Goal: Transaction & Acquisition: Purchase product/service

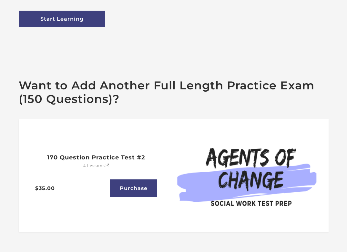
scroll to position [127, 0]
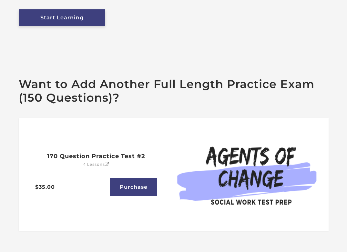
click at [67, 21] on link "Start Learning" at bounding box center [62, 17] width 86 height 16
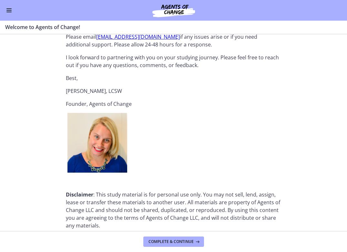
scroll to position [739, 0]
